Goal: Task Accomplishment & Management: Manage account settings

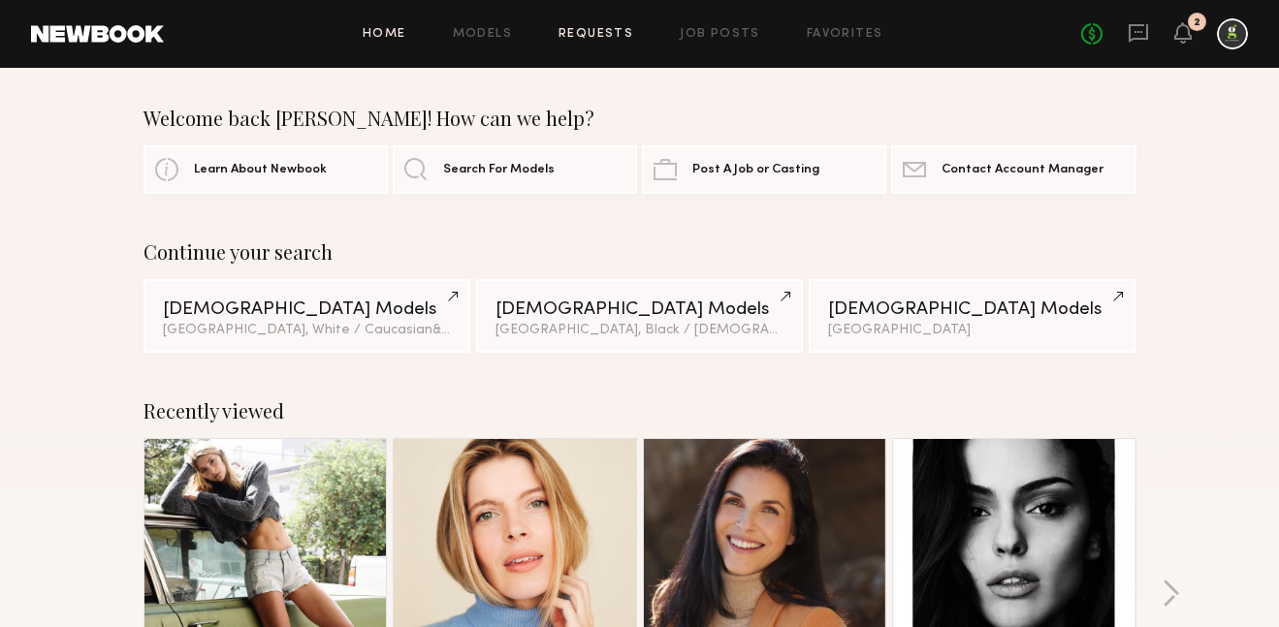
click at [598, 33] on link "Requests" at bounding box center [595, 34] width 75 height 13
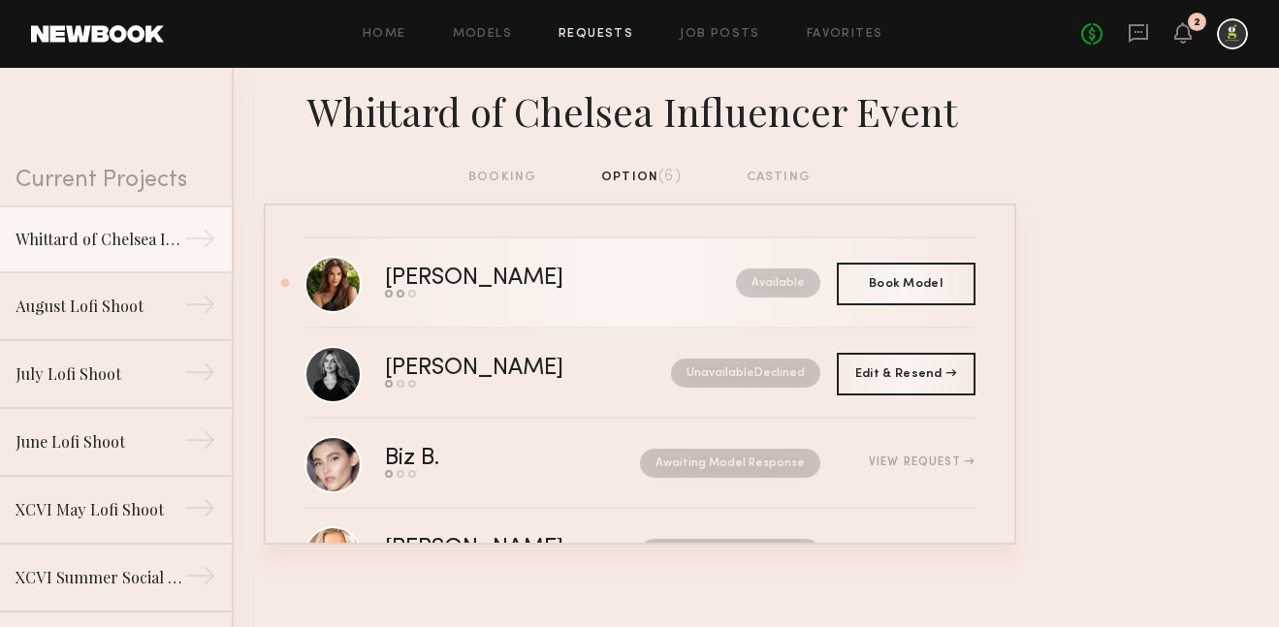
click at [568, 278] on div "[PERSON_NAME]" at bounding box center [517, 279] width 265 height 22
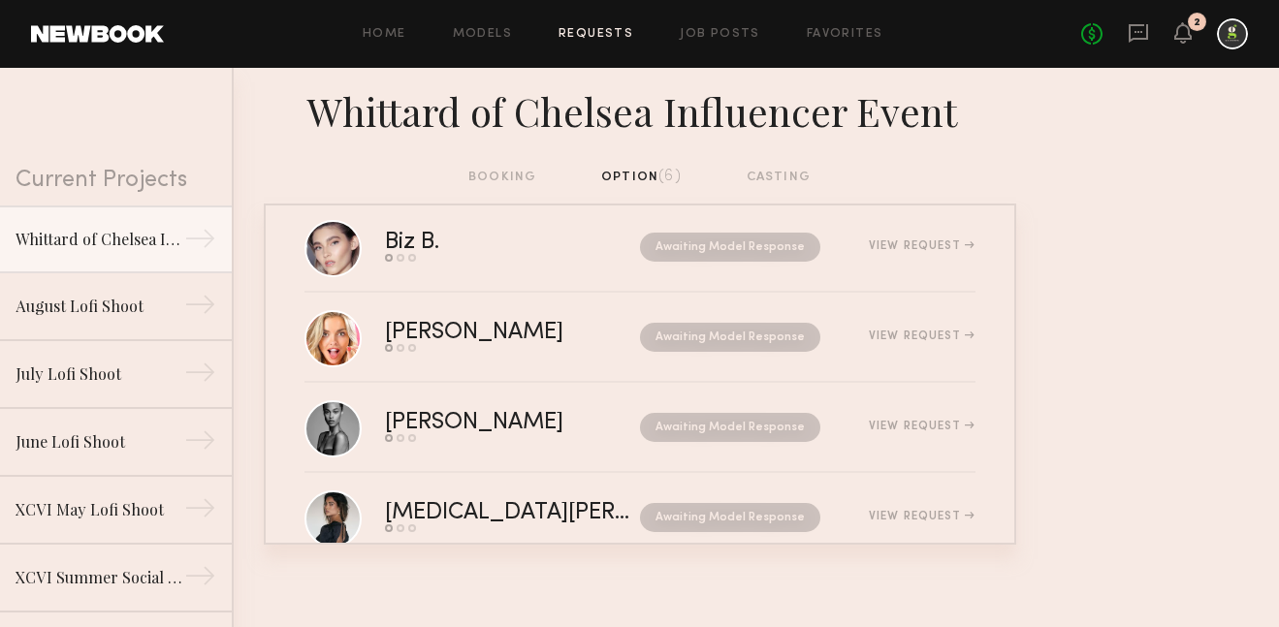
scroll to position [157, 0]
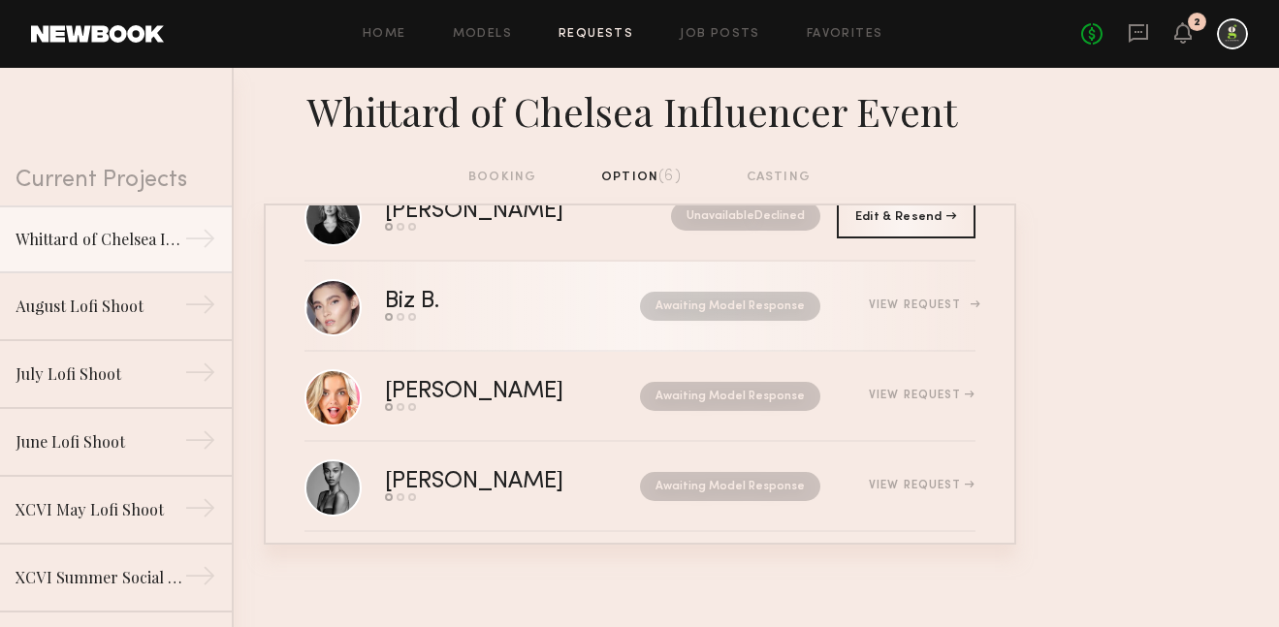
click at [519, 344] on link "Biz B. Send request Model response Book model Awaiting Model Response View Requ…" at bounding box center [639, 307] width 671 height 90
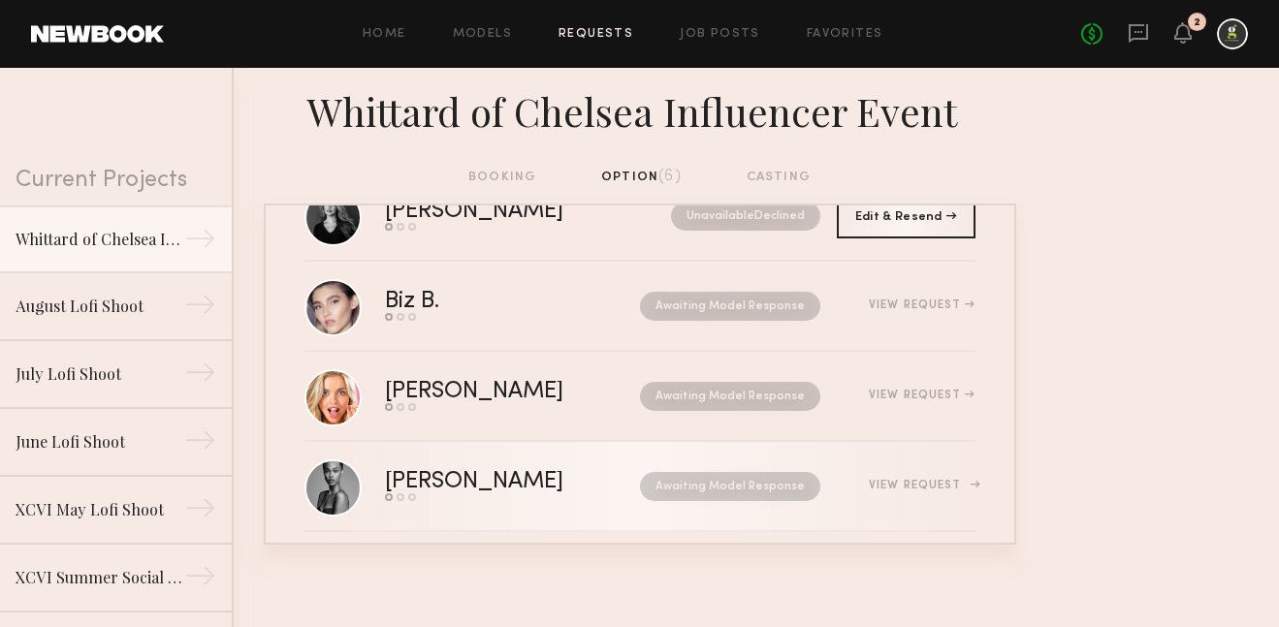
scroll to position [0, 0]
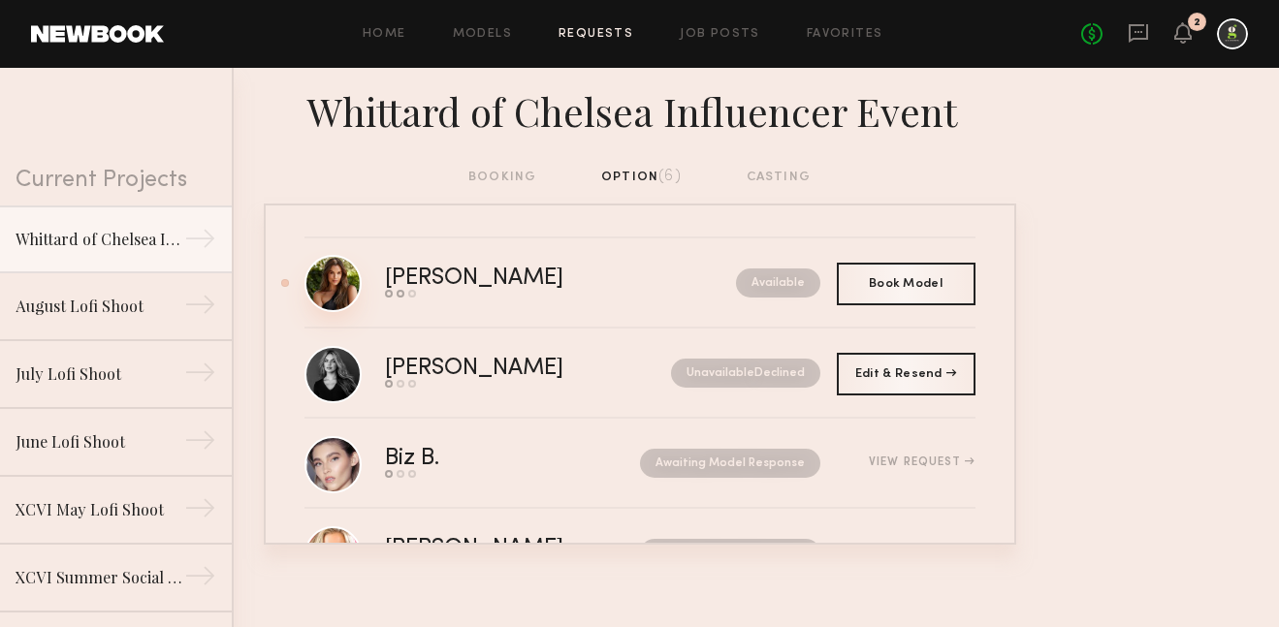
click at [353, 277] on link at bounding box center [332, 283] width 57 height 57
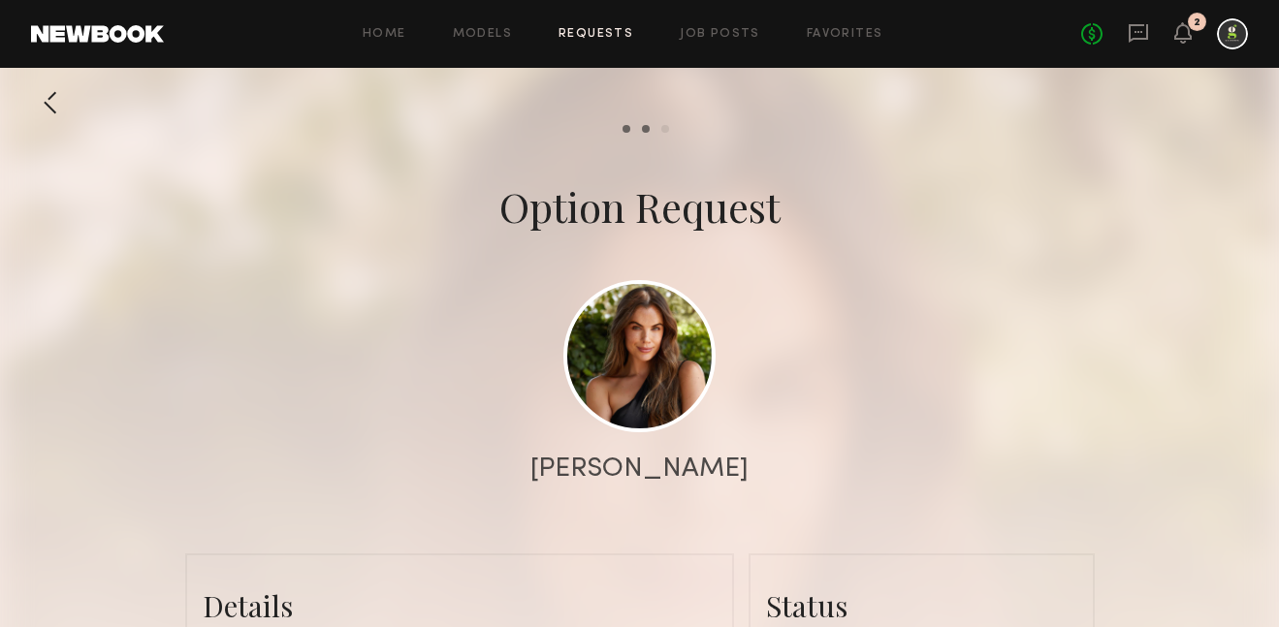
scroll to position [2212, 0]
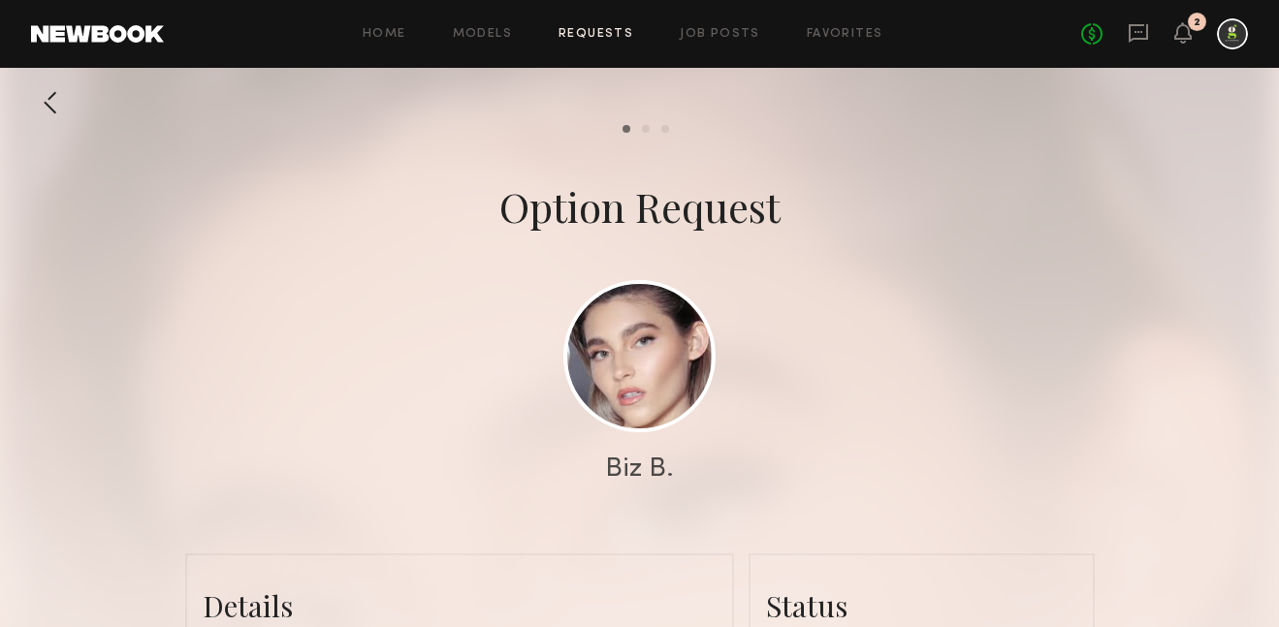
scroll to position [3477, 0]
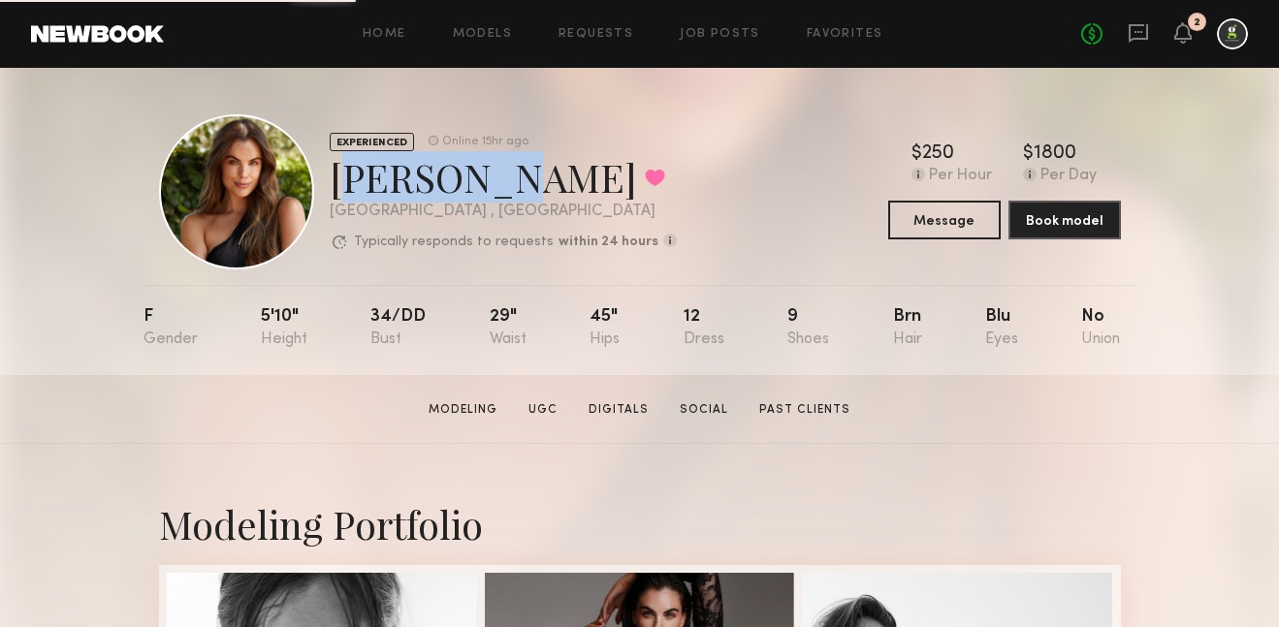
drag, startPoint x: 484, startPoint y: 194, endPoint x: 333, endPoint y: 182, distance: 151.7
click at [332, 182] on div "Chloe M. Favorited" at bounding box center [503, 176] width 347 height 51
copy div "[PERSON_NAME]"
